Goal: Task Accomplishment & Management: Complete application form

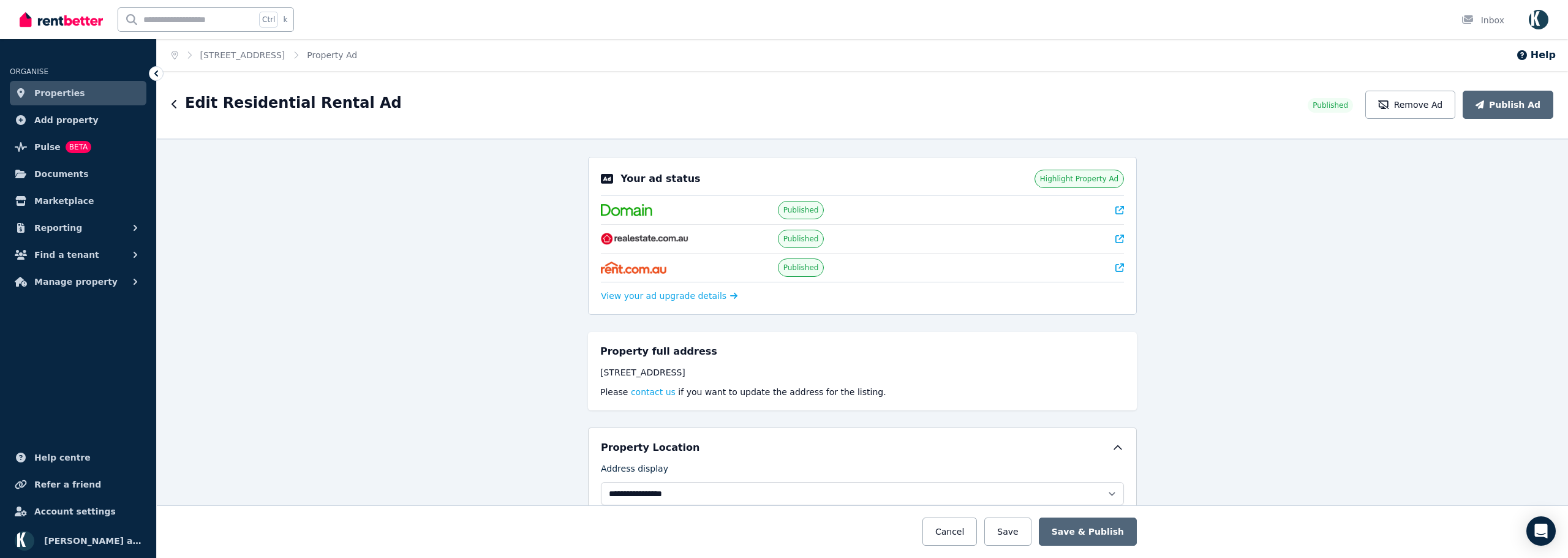
select select "**********"
click at [1116, 236] on icon at bounding box center [1120, 239] width 8 height 8
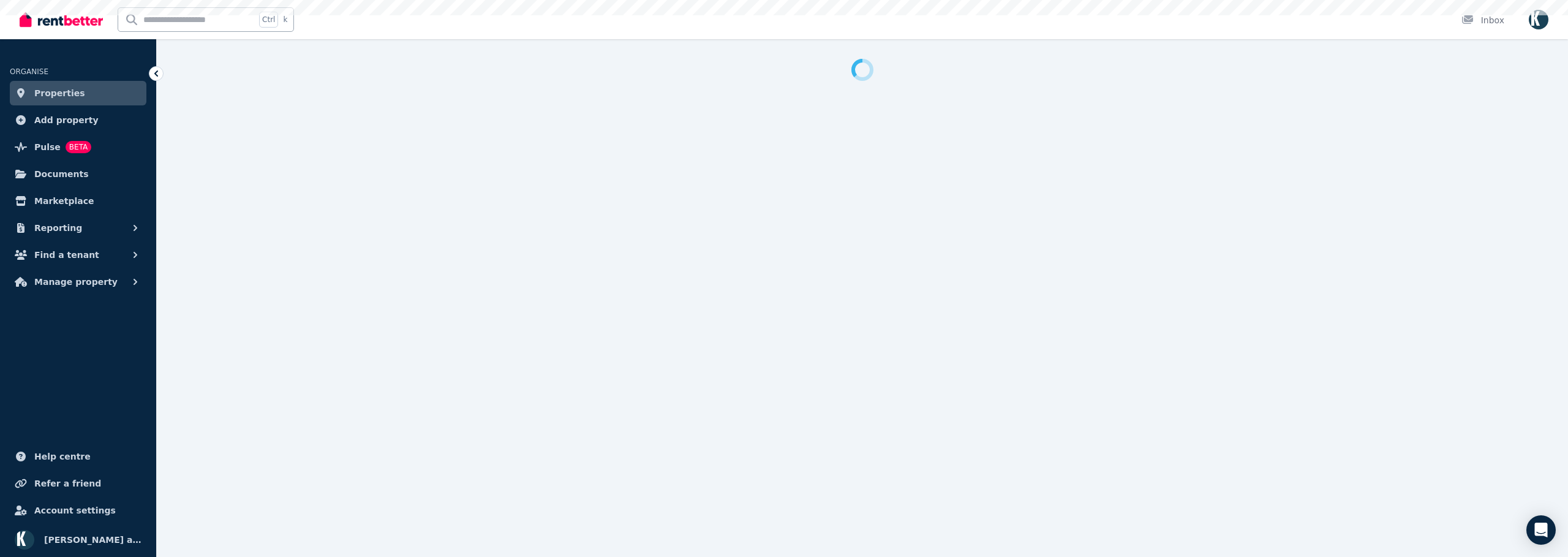
select select "**********"
